Goal: Task Accomplishment & Management: Manage account settings

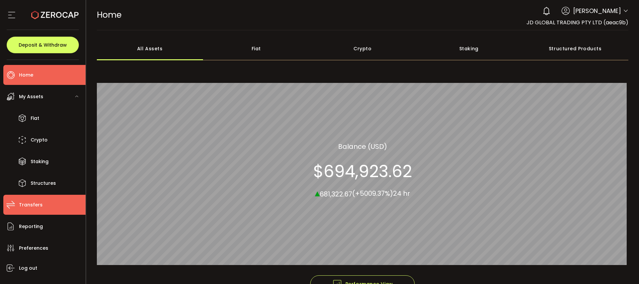
click at [41, 208] on li "Transfers" at bounding box center [44, 205] width 82 height 20
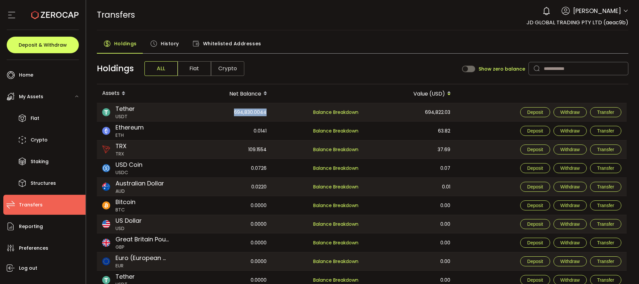
drag, startPoint x: 232, startPoint y: 113, endPoint x: 271, endPoint y: 119, distance: 39.4
click at [277, 114] on tr "Tether USDT 694,830.0044 Custody 694,830.0044 Balance Breakdown 694,822.03 Depo…" at bounding box center [361, 112] width 529 height 19
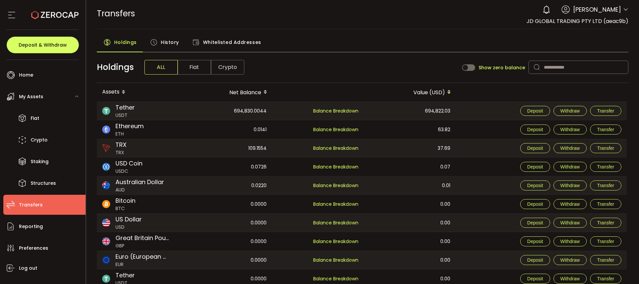
click at [172, 40] on span "History" at bounding box center [170, 42] width 18 height 13
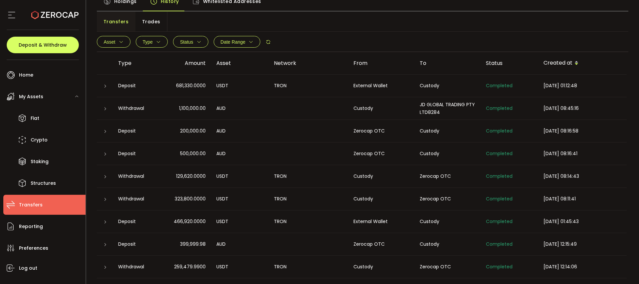
scroll to position [30, 0]
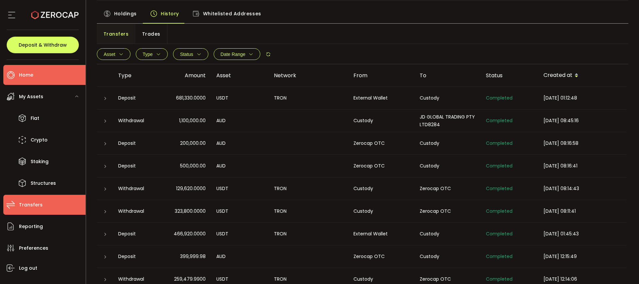
click at [29, 76] on span "Home" at bounding box center [26, 75] width 14 height 10
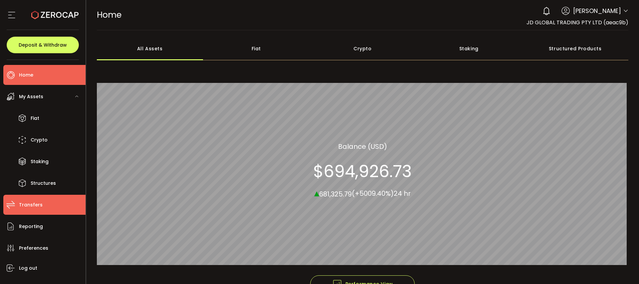
click at [47, 205] on li "Transfers" at bounding box center [44, 205] width 82 height 20
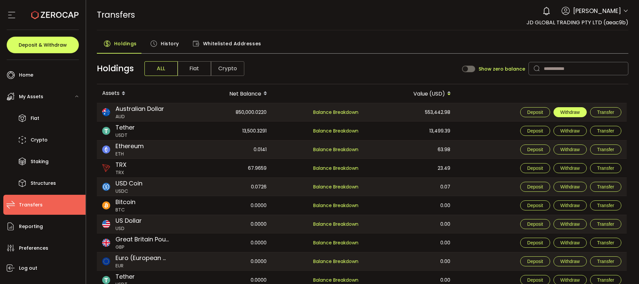
click at [569, 112] on span "Withdraw" at bounding box center [569, 111] width 19 height 5
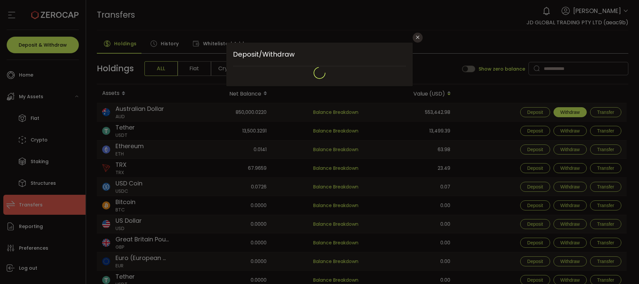
type input "**********"
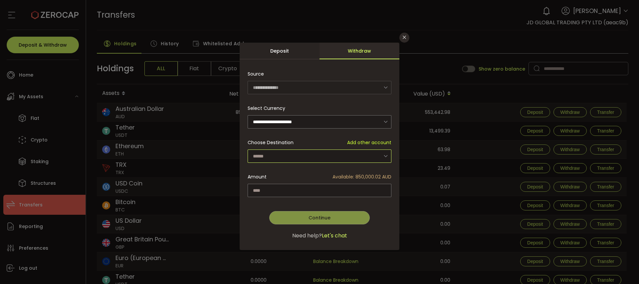
click at [298, 160] on input "dialog" at bounding box center [319, 155] width 144 height 13
click at [298, 173] on span "JD GLOBAL TRADING PTY LTD - 8284" at bounding box center [295, 173] width 82 height 7
type input "**********"
click at [291, 190] on input "dialog" at bounding box center [319, 190] width 144 height 13
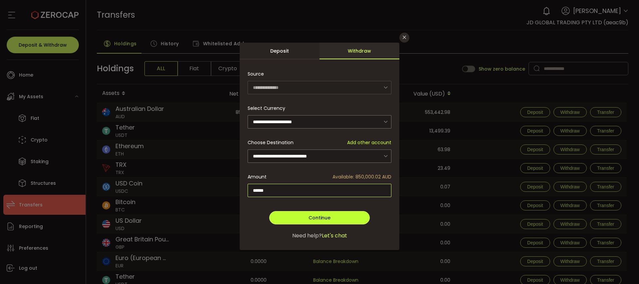
type input "******"
click at [329, 218] on span "Continue" at bounding box center [319, 217] width 22 height 7
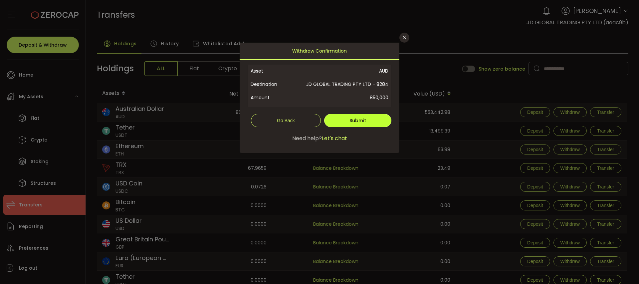
click at [365, 121] on span "Submit" at bounding box center [357, 120] width 17 height 7
